Goal: Entertainment & Leisure: Browse casually

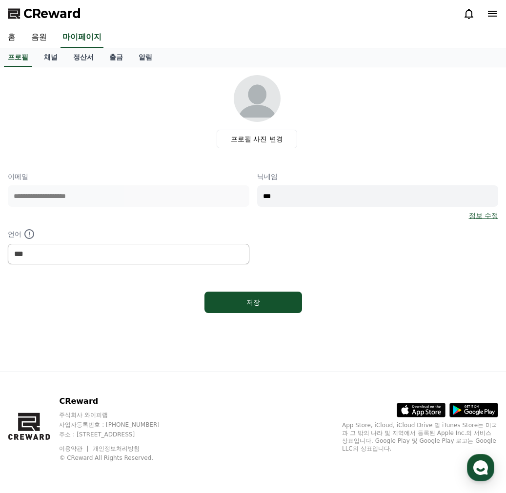
select select "**********"
click at [469, 14] on icon at bounding box center [469, 14] width 12 height 12
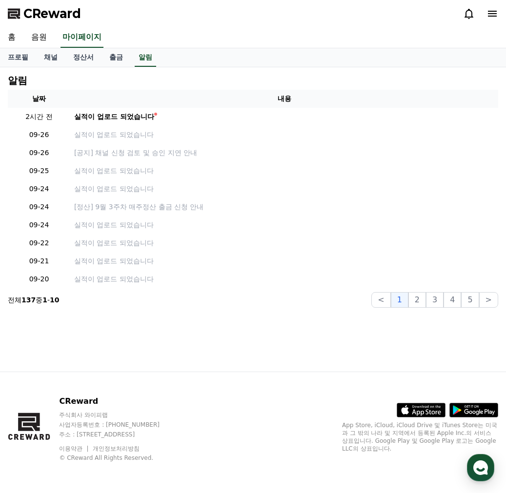
click at [469, 13] on icon at bounding box center [469, 14] width 12 height 12
click at [22, 55] on link "프로필" at bounding box center [18, 57] width 36 height 19
select select "**********"
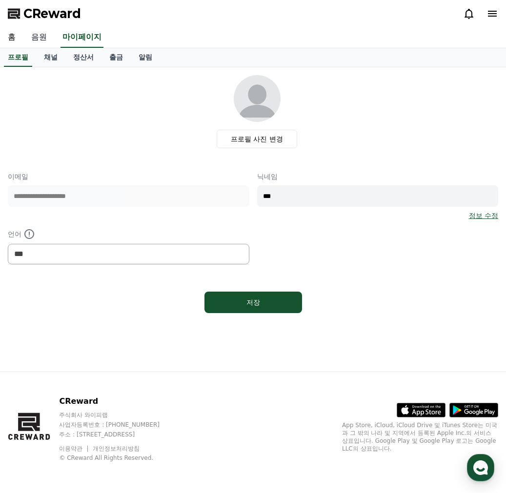
click at [43, 38] on link "음원" at bounding box center [38, 37] width 31 height 20
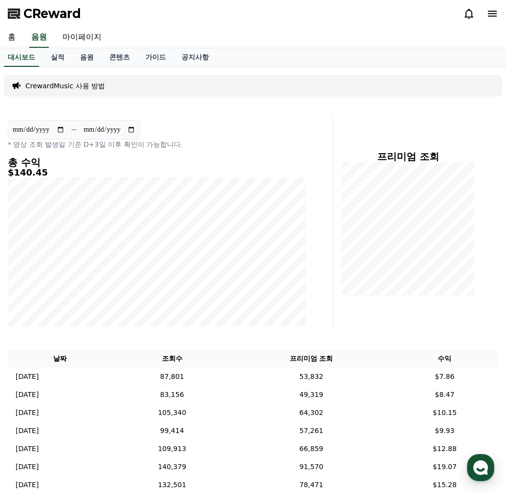
drag, startPoint x: 85, startPoint y: 59, endPoint x: 124, endPoint y: 4, distance: 68.2
click at [85, 59] on link "음원" at bounding box center [86, 57] width 29 height 19
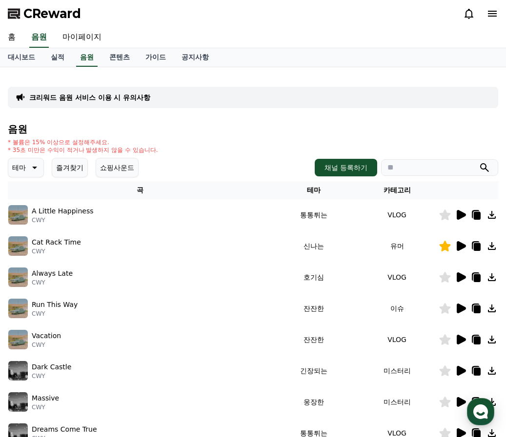
click at [156, 377] on div "Dark Castle CWY" at bounding box center [139, 371] width 263 height 20
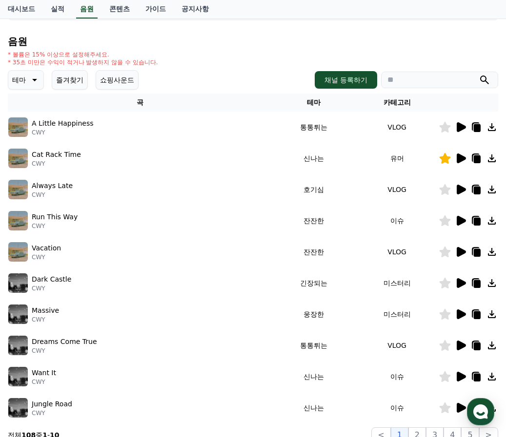
scroll to position [98, 0]
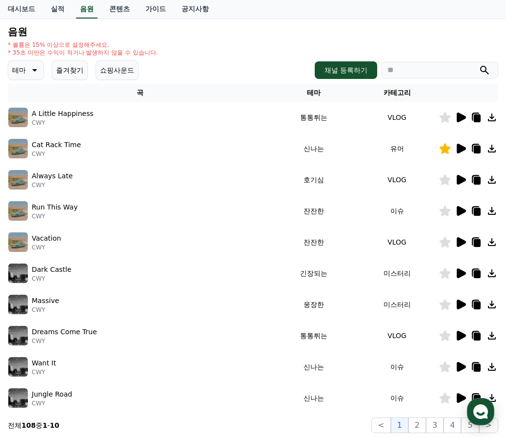
click at [68, 70] on button "즐겨찾기" at bounding box center [70, 70] width 36 height 20
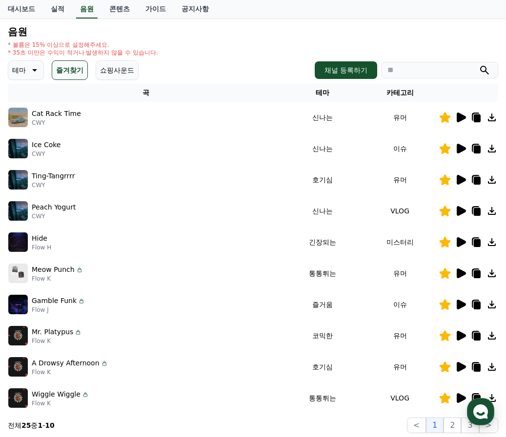
click at [463, 307] on icon at bounding box center [460, 305] width 9 height 10
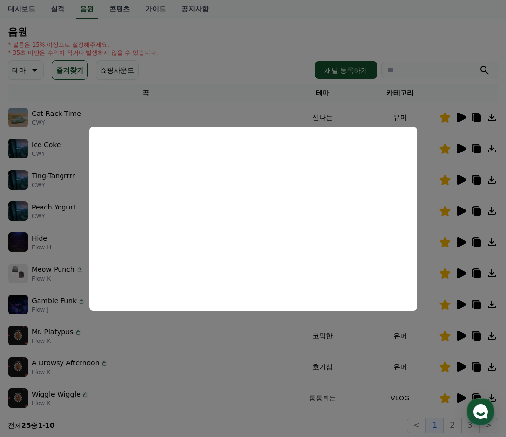
click at [221, 392] on button "close modal" at bounding box center [253, 218] width 506 height 437
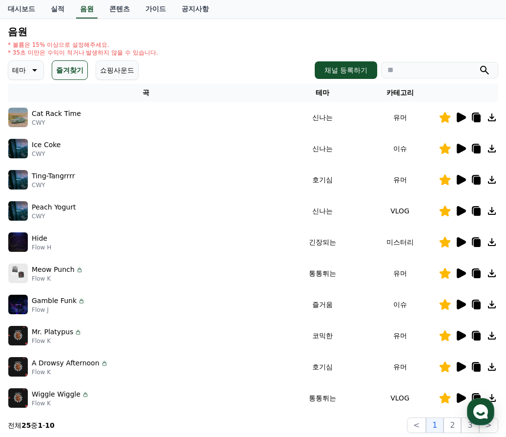
click at [461, 368] on icon at bounding box center [460, 367] width 9 height 10
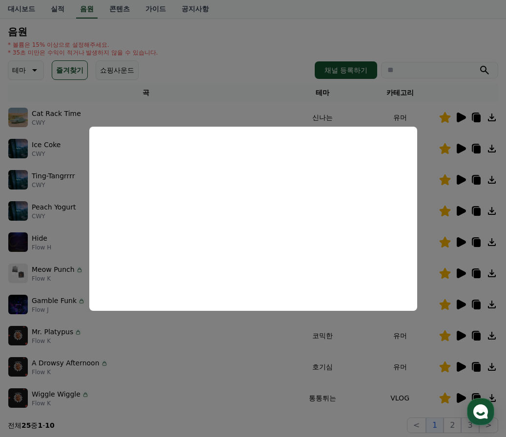
click at [191, 382] on button "close modal" at bounding box center [253, 218] width 506 height 437
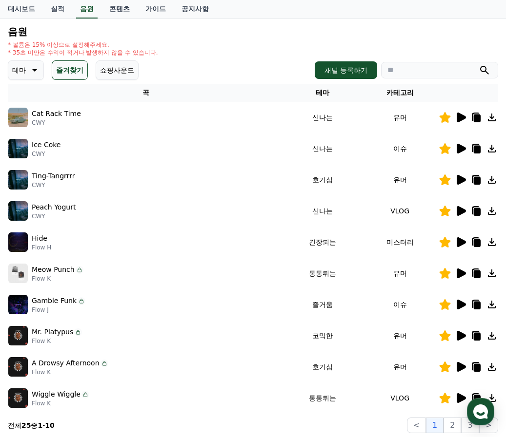
click at [460, 368] on icon at bounding box center [460, 367] width 9 height 10
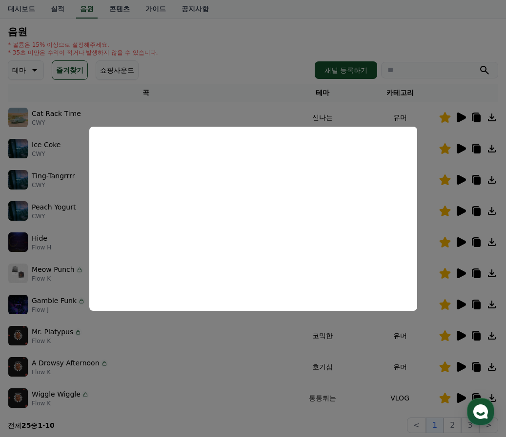
click at [257, 399] on button "close modal" at bounding box center [253, 218] width 506 height 437
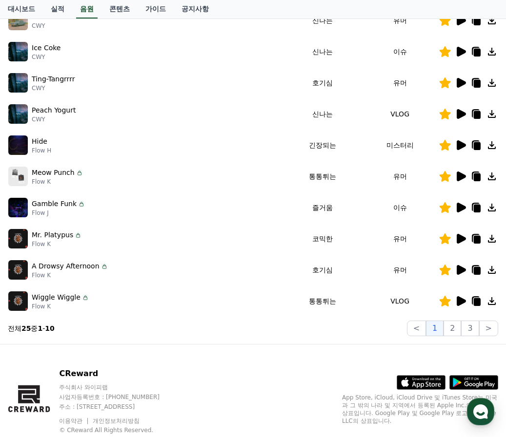
scroll to position [195, 0]
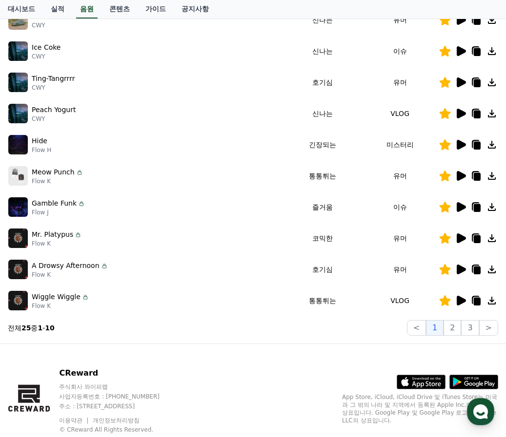
click at [456, 301] on icon at bounding box center [460, 301] width 12 height 12
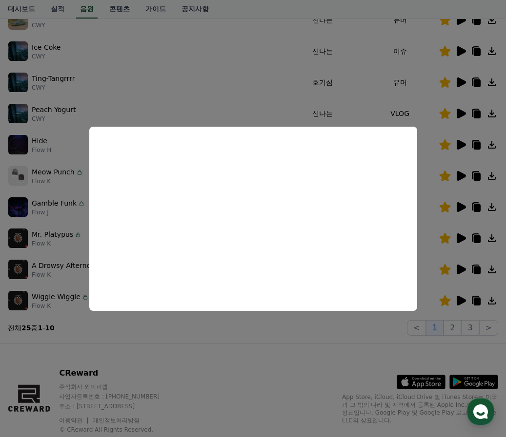
click at [436, 339] on button "close modal" at bounding box center [253, 218] width 506 height 437
click at [456, 325] on button "2" at bounding box center [452, 328] width 18 height 16
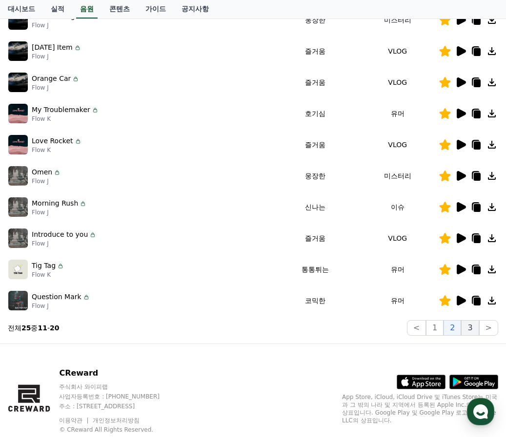
click at [474, 329] on button "3" at bounding box center [470, 328] width 18 height 16
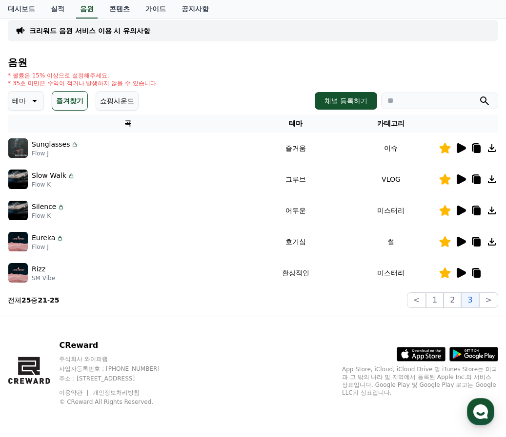
scroll to position [67, 0]
click at [466, 271] on icon at bounding box center [460, 273] width 12 height 12
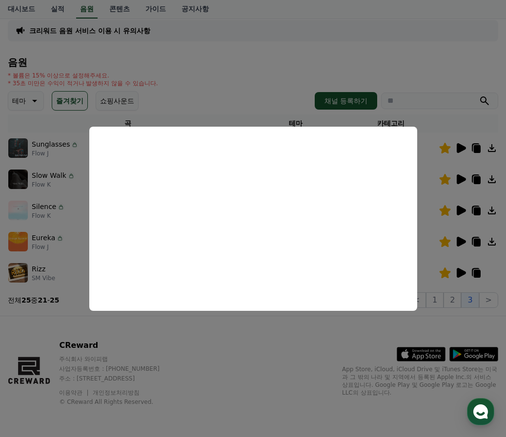
click at [280, 361] on button "close modal" at bounding box center [253, 218] width 506 height 437
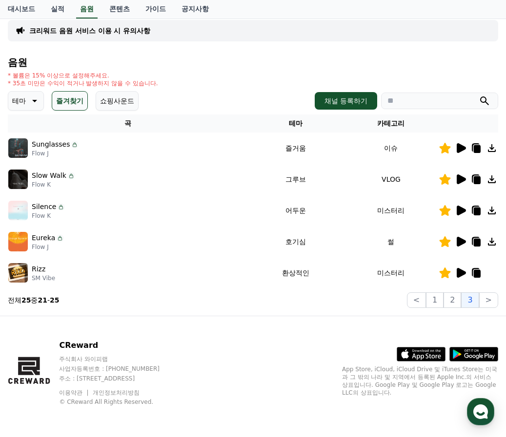
click at [463, 239] on icon at bounding box center [460, 242] width 12 height 12
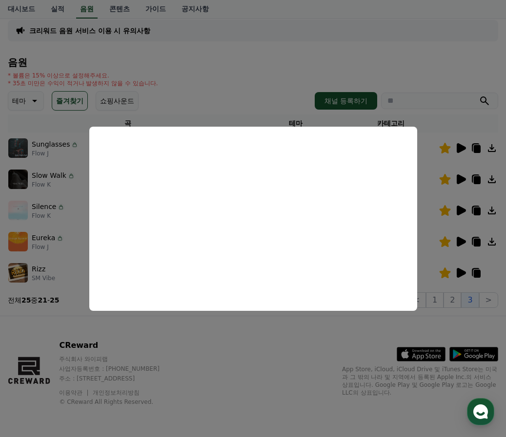
click at [57, 195] on button "close modal" at bounding box center [253, 218] width 506 height 437
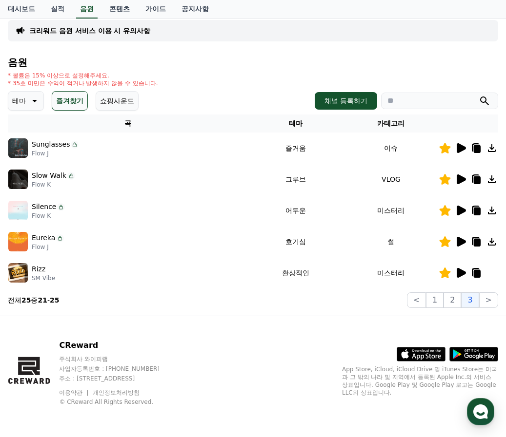
click at [462, 182] on icon at bounding box center [460, 180] width 12 height 12
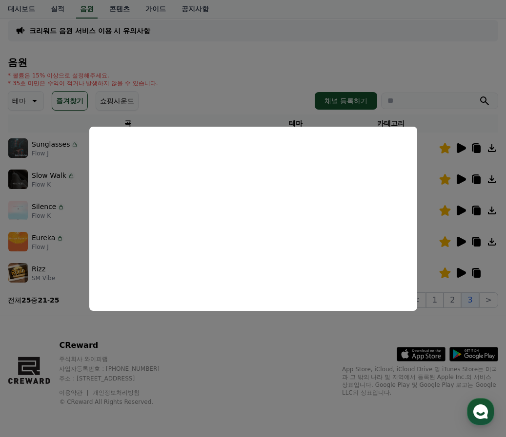
click at [257, 358] on button "close modal" at bounding box center [253, 218] width 506 height 437
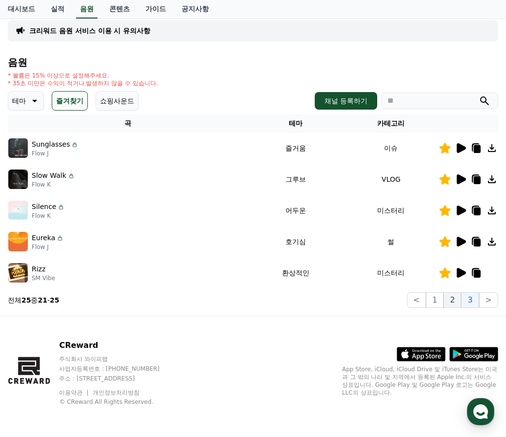
click at [451, 301] on button "2" at bounding box center [452, 301] width 18 height 16
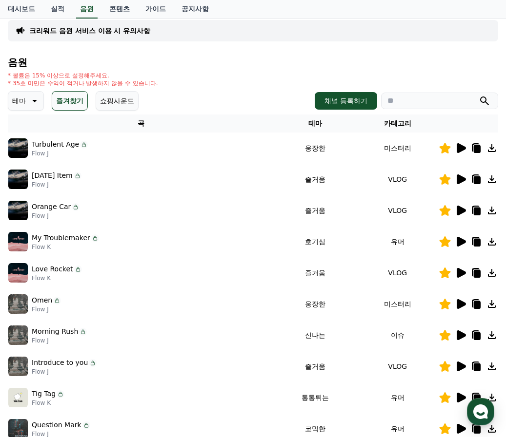
click at [456, 145] on icon at bounding box center [460, 148] width 9 height 10
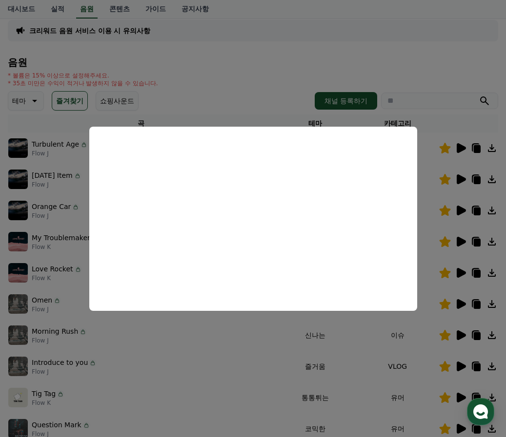
click at [176, 393] on button "close modal" at bounding box center [253, 218] width 506 height 437
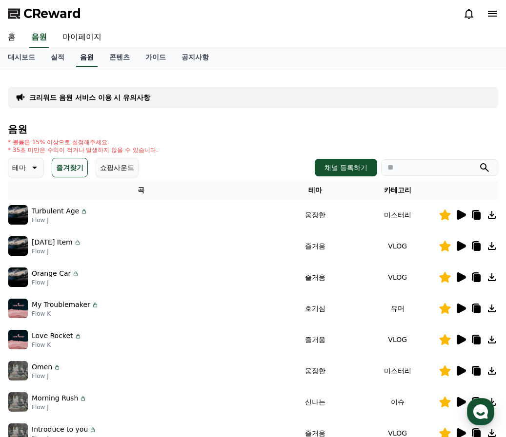
click at [89, 59] on link "음원" at bounding box center [86, 57] width 21 height 19
click at [64, 166] on button "즐겨찾기" at bounding box center [70, 168] width 36 height 20
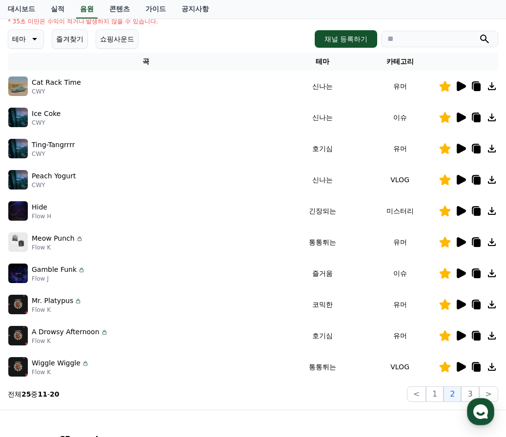
scroll to position [146, 0]
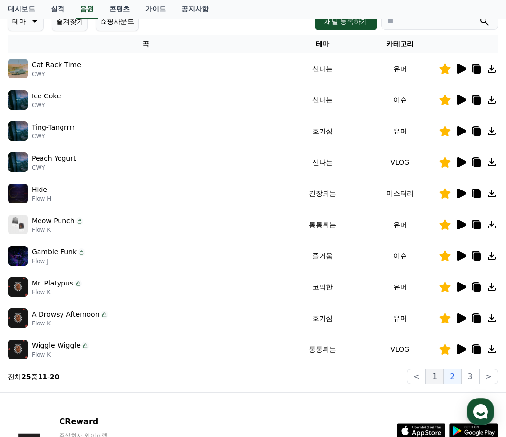
click at [436, 378] on button "1" at bounding box center [435, 377] width 18 height 16
click at [455, 378] on button "2" at bounding box center [452, 377] width 18 height 16
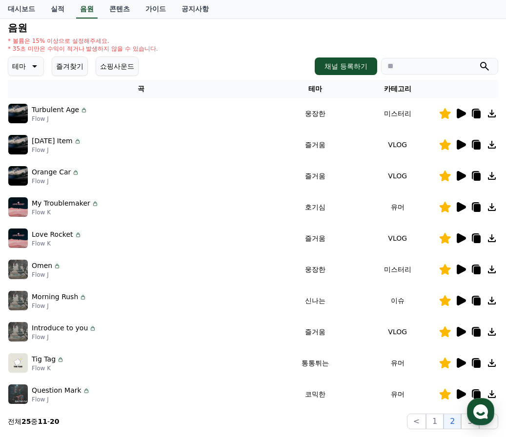
scroll to position [195, 0]
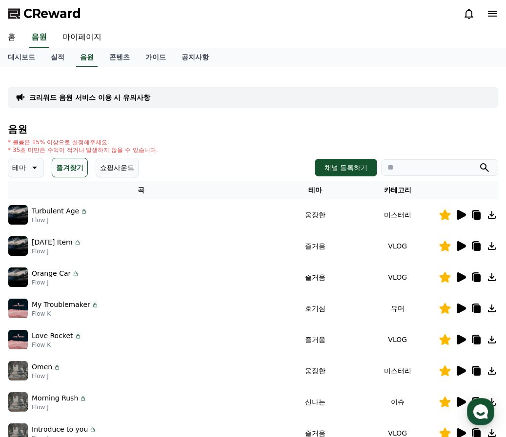
click at [77, 163] on button "즐겨찾기" at bounding box center [70, 168] width 36 height 20
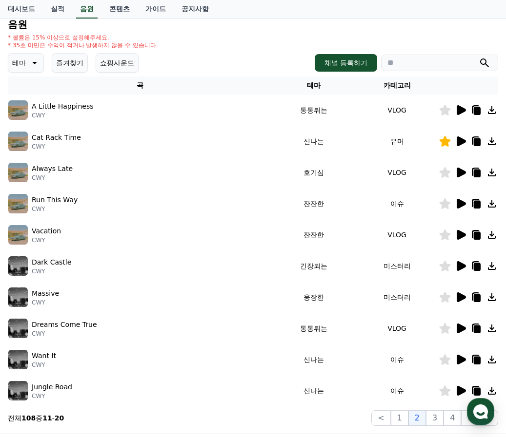
scroll to position [223, 0]
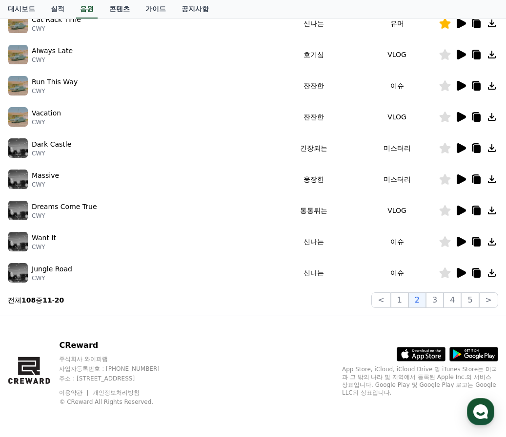
click at [461, 176] on icon at bounding box center [460, 180] width 12 height 12
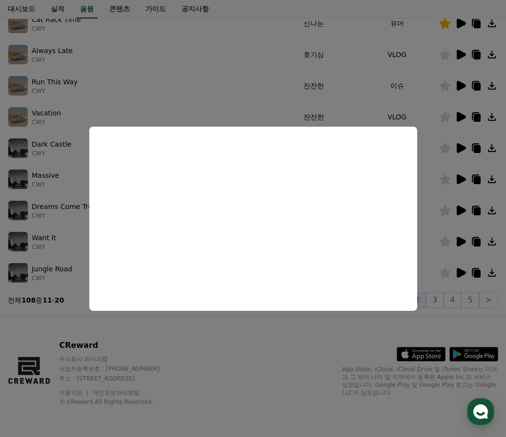
click at [145, 87] on button "close modal" at bounding box center [253, 218] width 506 height 437
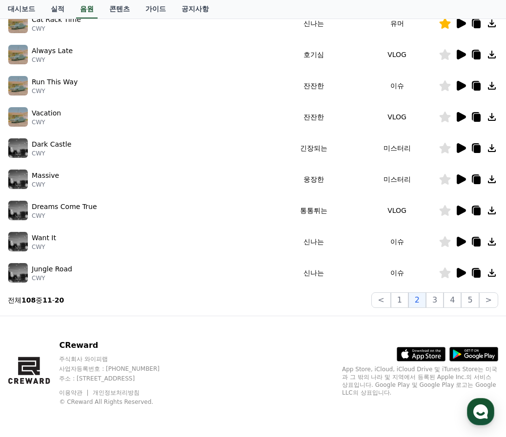
click at [477, 178] on icon at bounding box center [476, 180] width 7 height 8
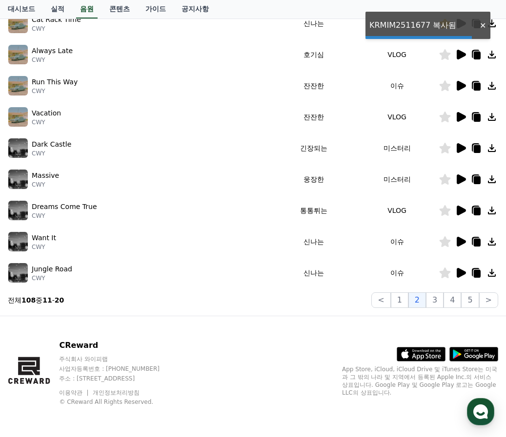
click at [443, 182] on icon at bounding box center [444, 179] width 11 height 11
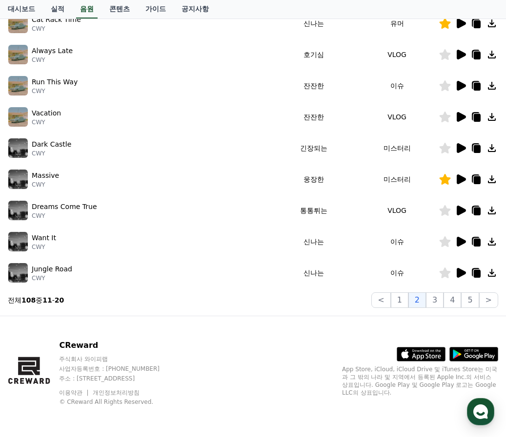
click at [229, 338] on div "CReward 주식회사 와이피랩 사업자등록번호 : [PHONE_NUMBER] 주소 : [STREET_ADDRESS] 이용약관 개인정보처리방침 …" at bounding box center [253, 376] width 506 height 121
click at [430, 298] on button "3" at bounding box center [435, 301] width 18 height 16
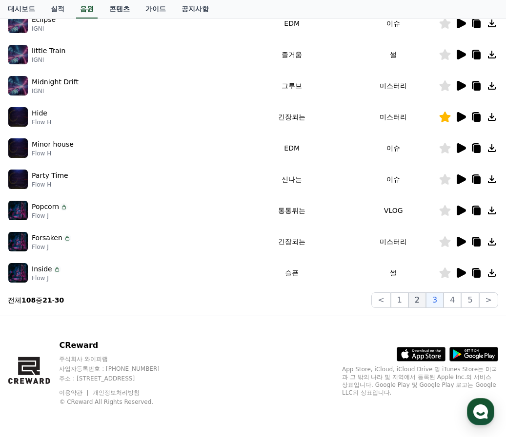
click at [417, 302] on button "2" at bounding box center [417, 301] width 18 height 16
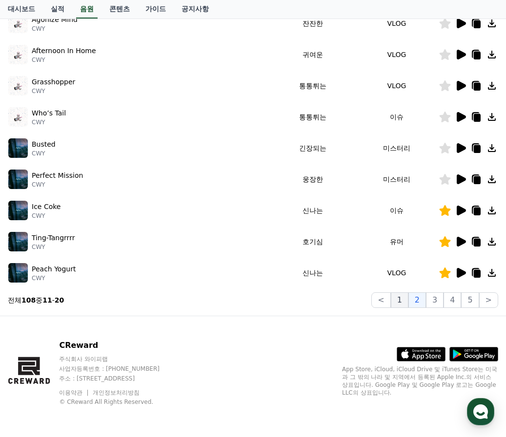
click at [405, 301] on button "1" at bounding box center [399, 301] width 18 height 16
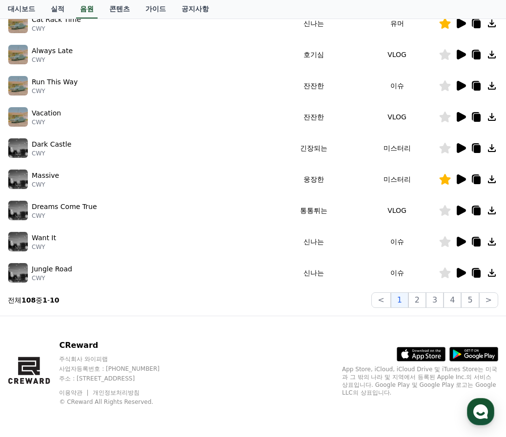
click at [444, 179] on icon at bounding box center [444, 179] width 11 height 11
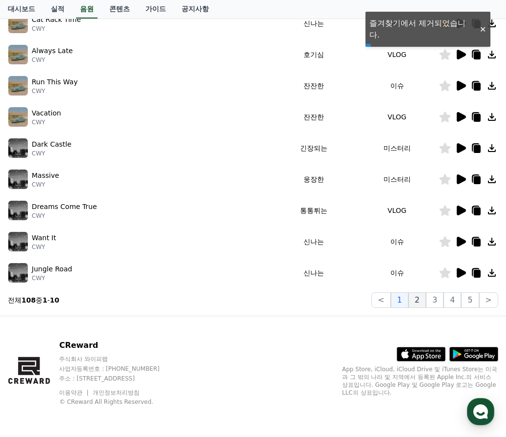
click at [417, 298] on button "2" at bounding box center [417, 301] width 18 height 16
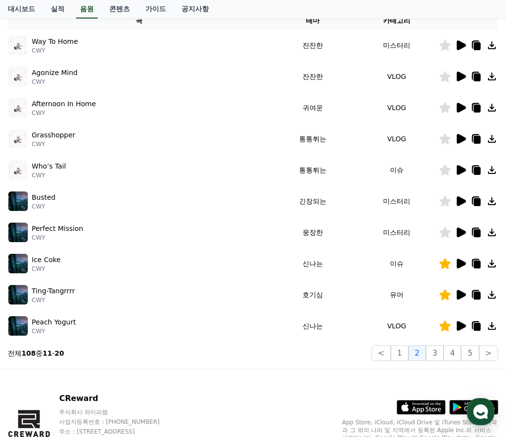
scroll to position [174, 0]
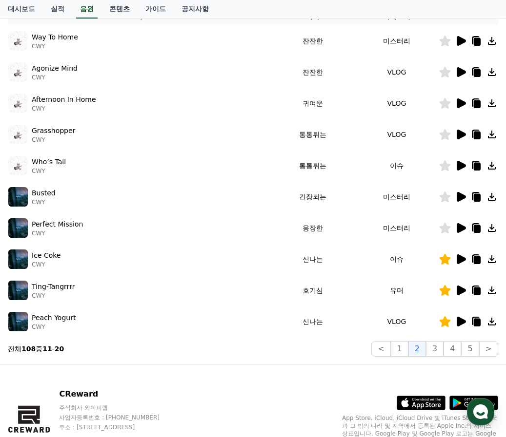
click at [456, 195] on icon at bounding box center [460, 197] width 12 height 12
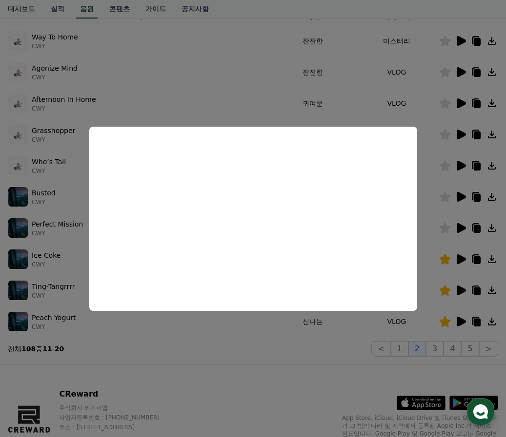
click at [478, 198] on button "close modal" at bounding box center [253, 218] width 506 height 437
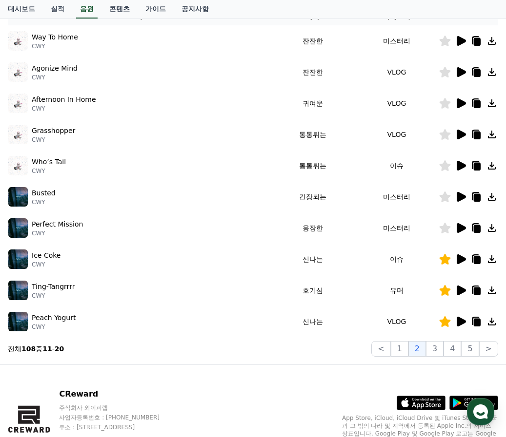
click at [479, 194] on icon at bounding box center [476, 197] width 12 height 12
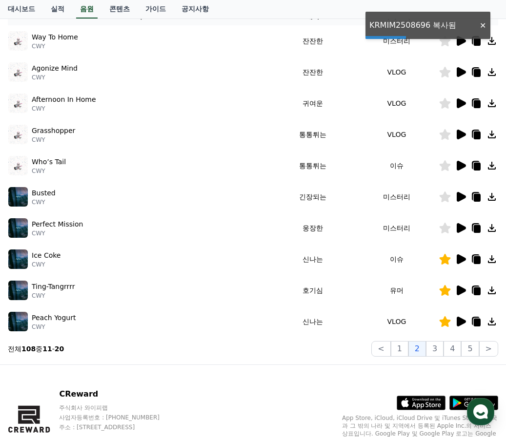
click at [461, 233] on icon at bounding box center [460, 228] width 12 height 12
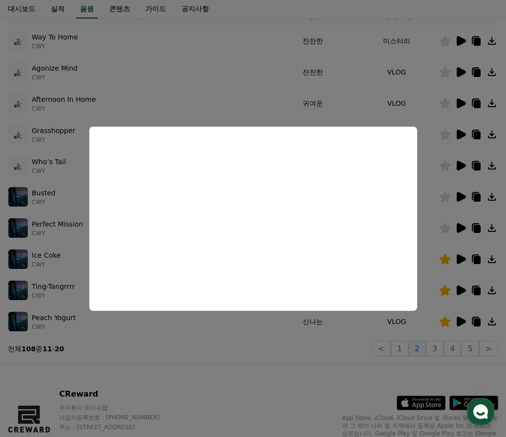
click at [478, 225] on button "close modal" at bounding box center [253, 218] width 506 height 437
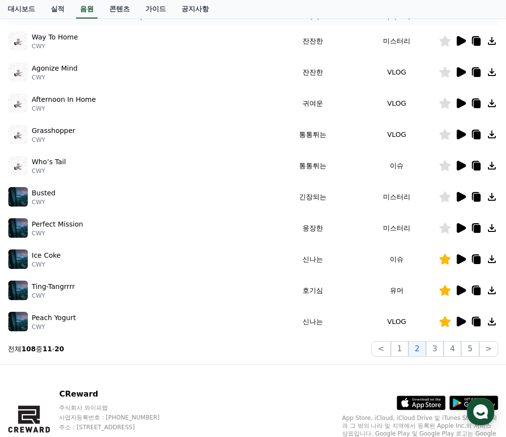
click at [474, 227] on icon at bounding box center [476, 229] width 7 height 8
